Goal: Navigation & Orientation: Understand site structure

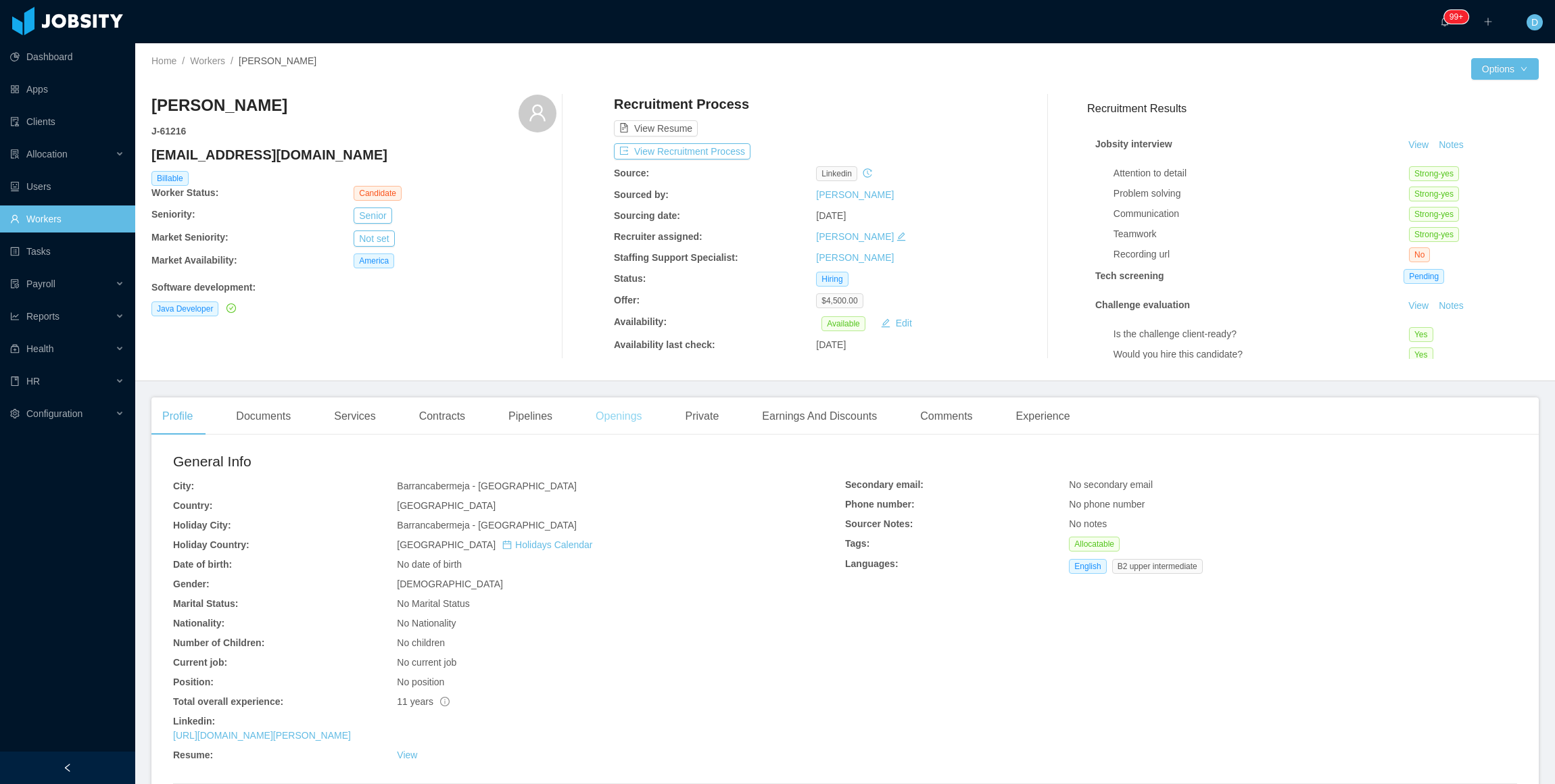
click at [628, 417] on div "Openings" at bounding box center [619, 416] width 69 height 38
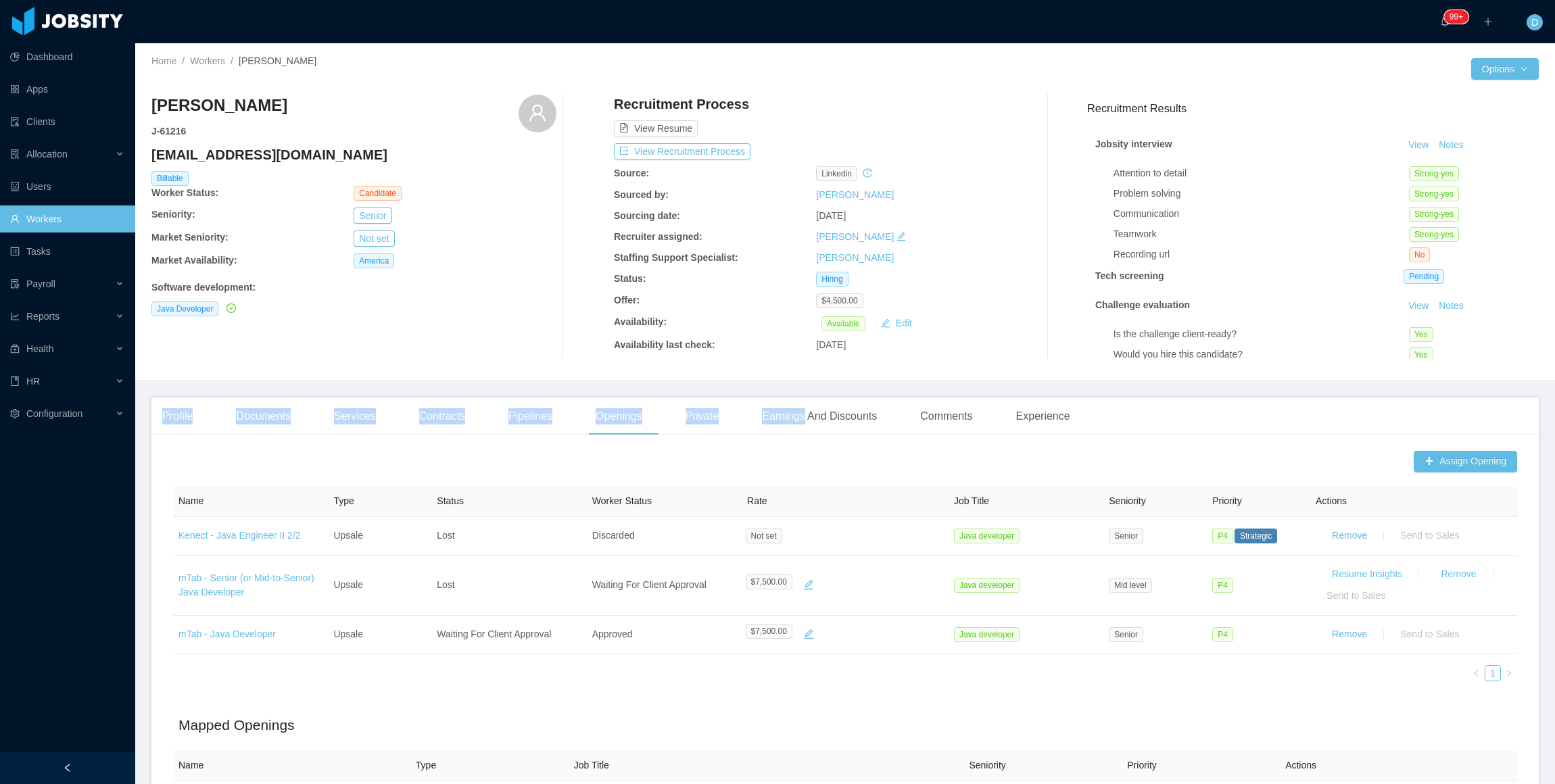
click at [534, 417] on div "Pipelines" at bounding box center [530, 416] width 66 height 38
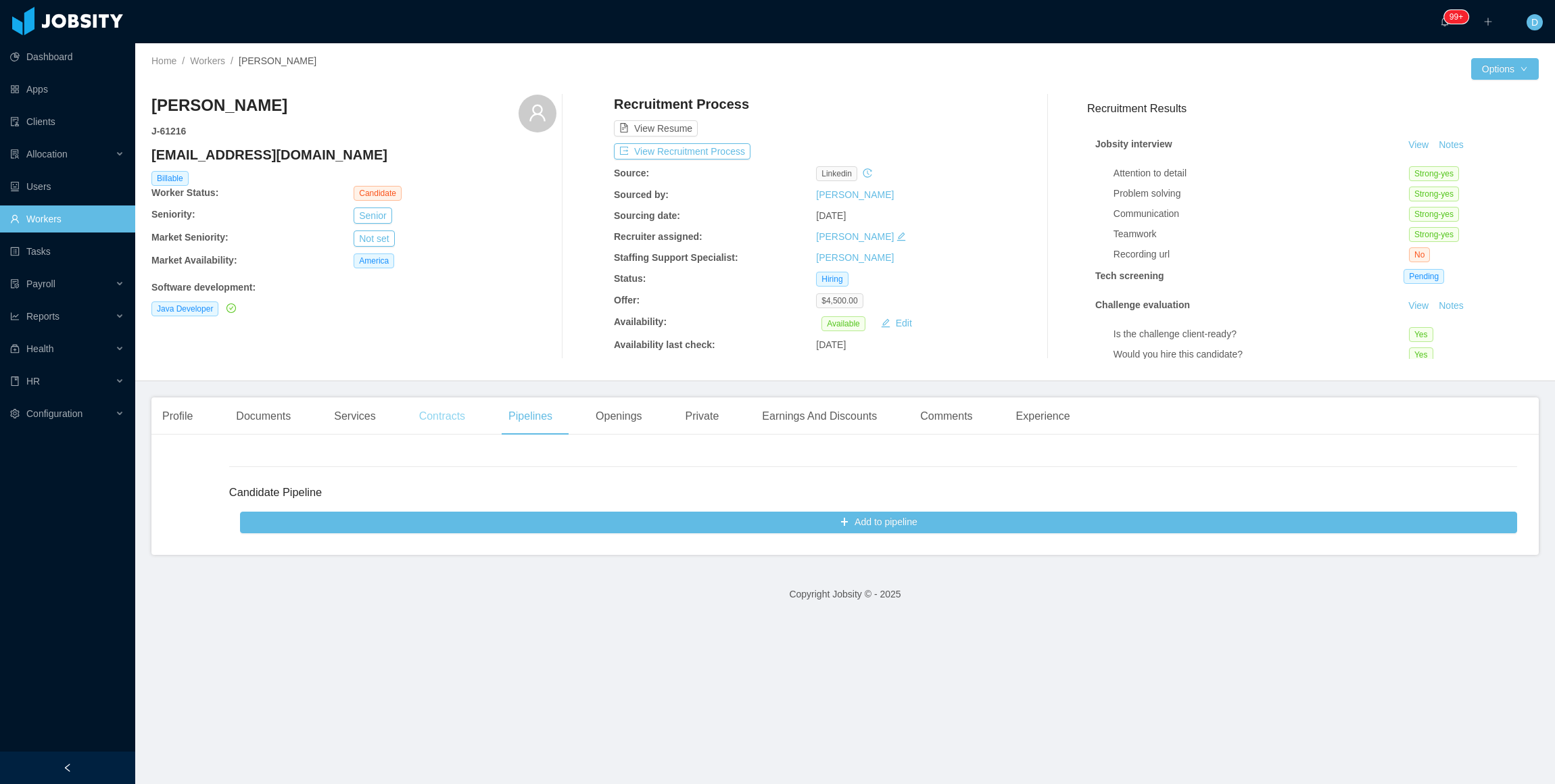
click at [439, 424] on div "Contracts" at bounding box center [442, 416] width 68 height 38
